Goal: Task Accomplishment & Management: Use online tool/utility

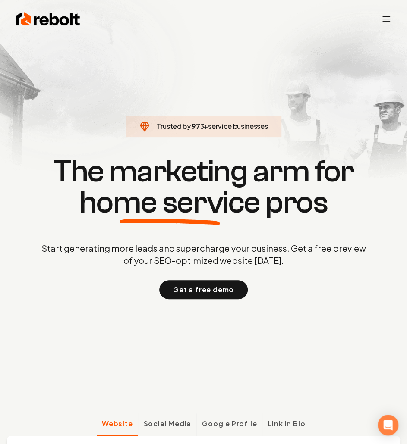
click at [383, 22] on icon "Toggle mobile menu" at bounding box center [386, 19] width 10 height 10
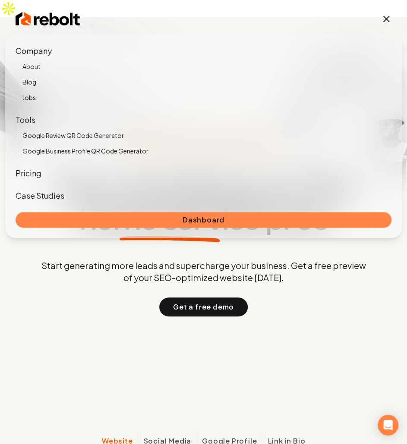
click at [89, 215] on link "Dashboard" at bounding box center [204, 220] width 376 height 16
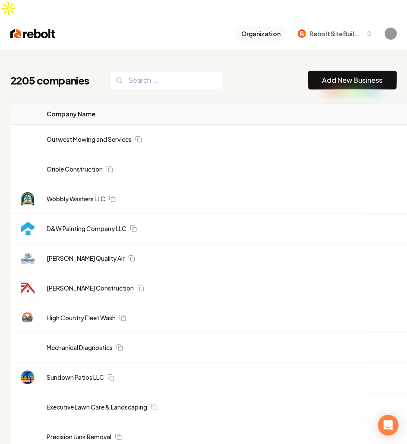
click at [267, 26] on button "Organization" at bounding box center [260, 34] width 49 height 16
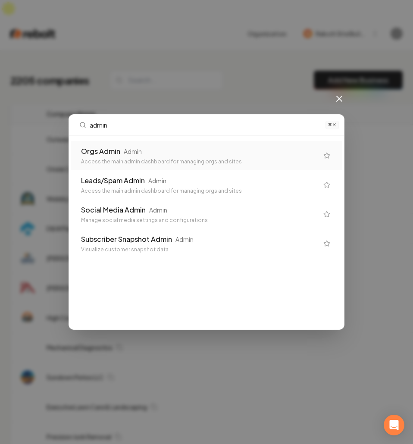
click at [115, 155] on div "Orgs Admin" at bounding box center [100, 151] width 39 height 10
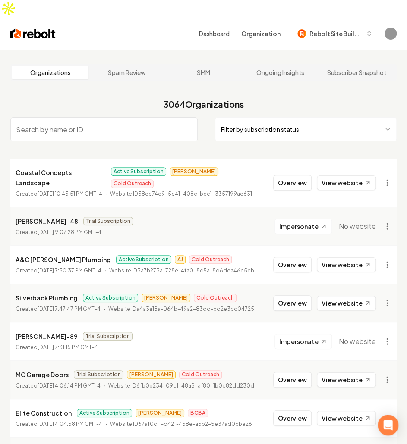
click at [103, 123] on input "search" at bounding box center [103, 129] width 187 height 24
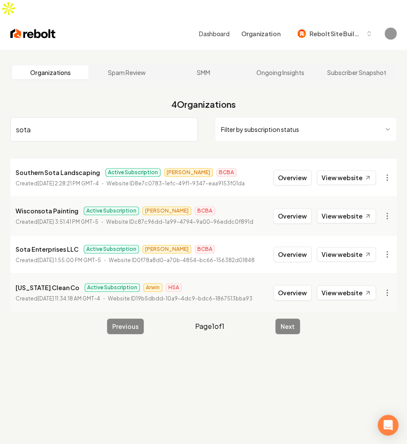
type input "sota"
click at [51, 244] on p "Sota Enterprises LLC" at bounding box center [47, 249] width 63 height 10
click at [344, 247] on link "View website" at bounding box center [345, 254] width 59 height 15
click at [291, 247] on button "Overview" at bounding box center [292, 255] width 38 height 16
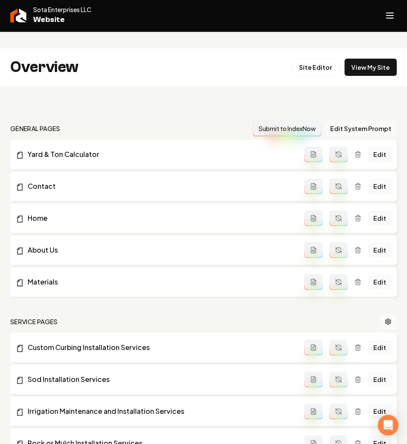
click at [395, 16] on button "Open navigation menu" at bounding box center [389, 15] width 21 height 21
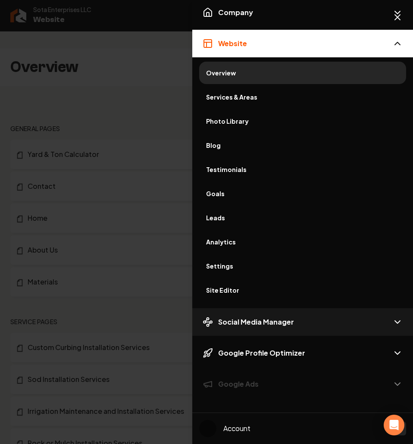
click at [279, 320] on span "Social Media Manager" at bounding box center [256, 322] width 76 height 10
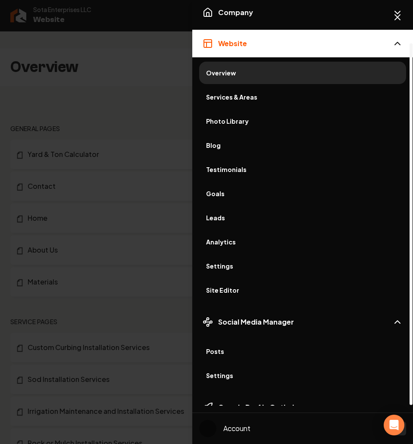
scroll to position [50, 0]
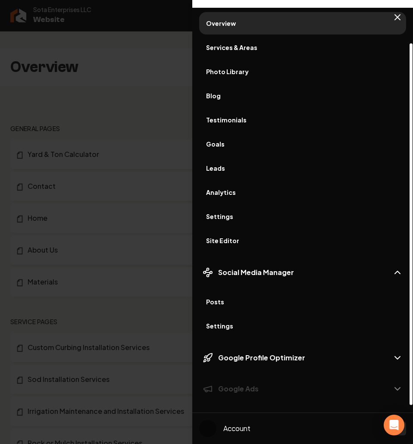
click at [223, 305] on span "Posts" at bounding box center [302, 302] width 193 height 9
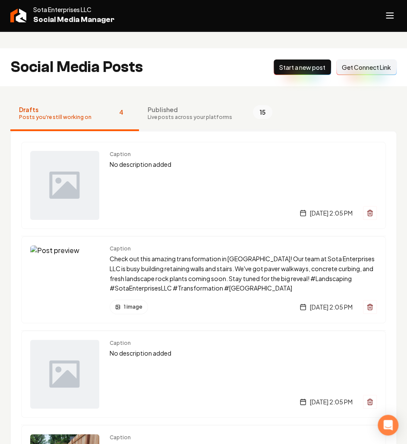
click at [199, 113] on button "Published Live posts across your platforms 15" at bounding box center [210, 114] width 142 height 34
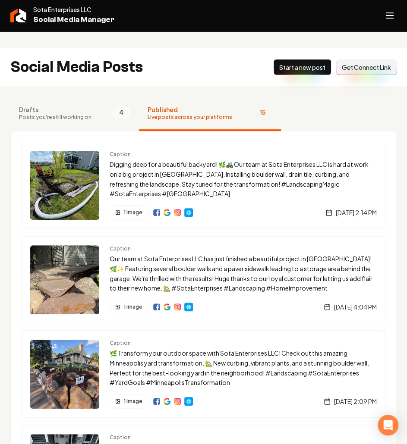
click at [174, 114] on span "Live posts across your platforms" at bounding box center [189, 117] width 85 height 7
click at [188, 166] on p "Digging deep for a beautiful backyard! 🌿🚜 Our team at Sota Enterprises LLC is h…" at bounding box center [243, 179] width 267 height 39
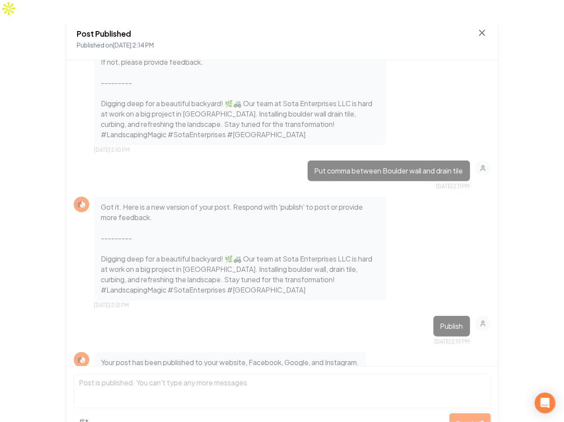
scroll to position [338, 0]
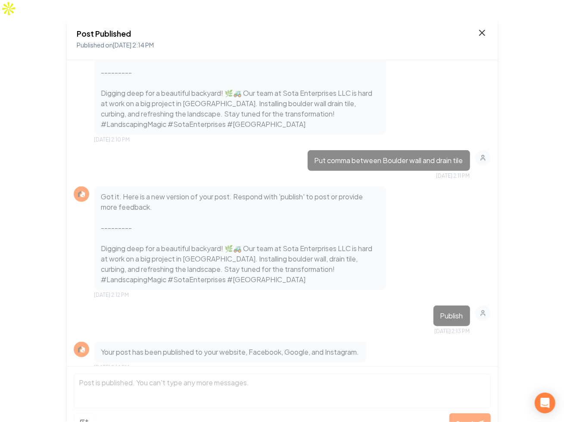
click at [406, 28] on icon at bounding box center [482, 33] width 10 height 10
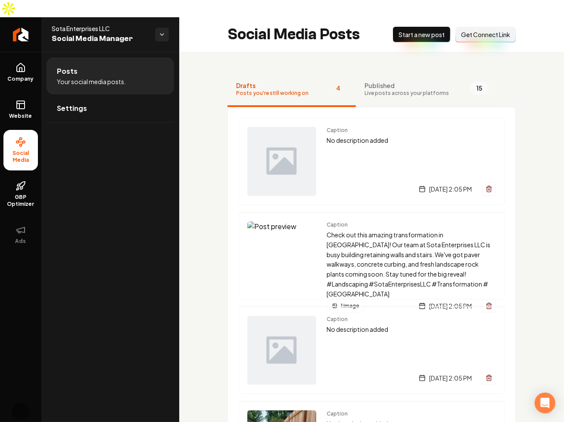
click at [397, 81] on span "Published" at bounding box center [407, 85] width 85 height 9
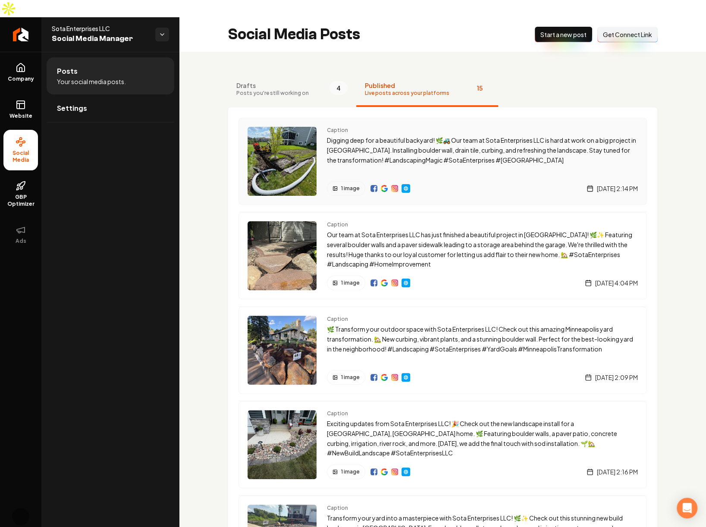
click at [375, 185] on img "Main content area" at bounding box center [373, 188] width 7 height 7
click at [382, 185] on img "Main content area" at bounding box center [384, 188] width 7 height 7
click at [395, 185] on img "Main content area" at bounding box center [394, 188] width 7 height 7
click at [405, 185] on img "Main content area" at bounding box center [405, 188] width 7 height 7
click at [406, 136] on p "Digging deep for a beautiful backyard! 🌿🚜 Our team at Sota Enterprises LLC is h…" at bounding box center [482, 149] width 311 height 29
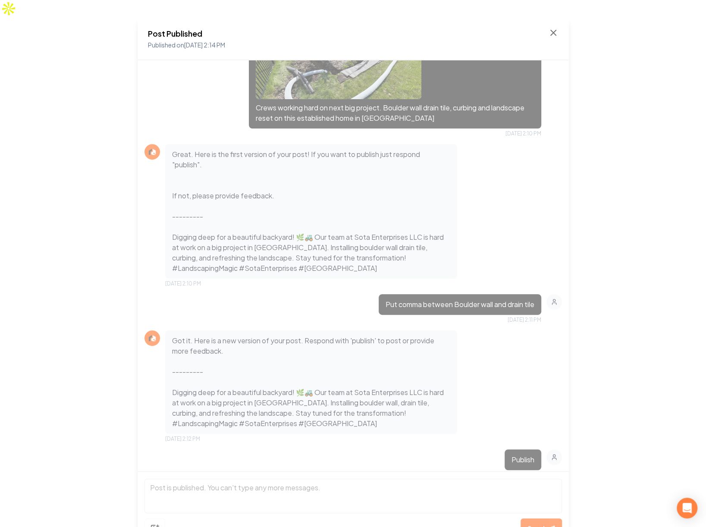
scroll to position [245, 0]
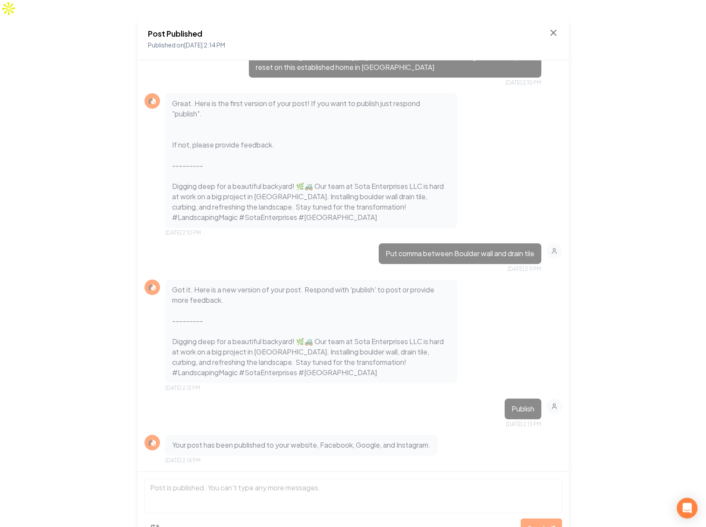
click at [406, 17] on div "Post Published Published on [DATE] 2:14 PM" at bounding box center [353, 38] width 431 height 43
click at [406, 28] on icon at bounding box center [553, 33] width 10 height 10
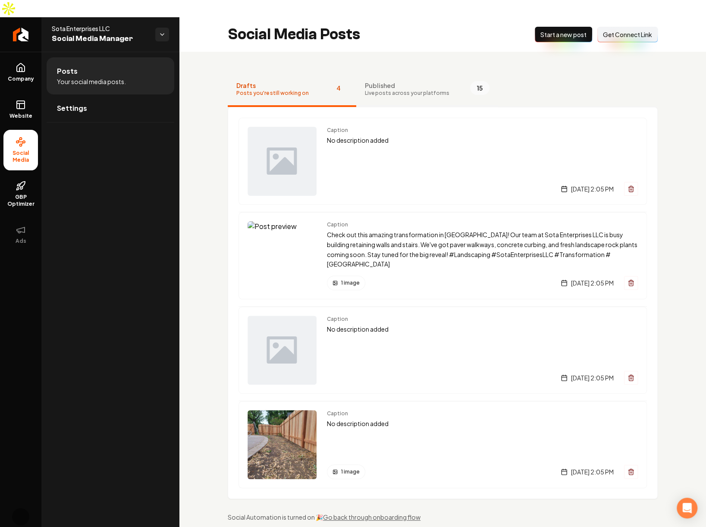
click at [389, 81] on span "Published" at bounding box center [407, 85] width 85 height 9
